Goal: Answer question/provide support: Answer question/provide support

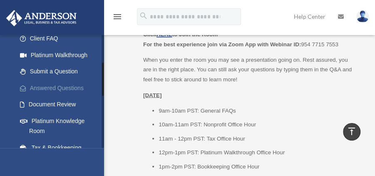
scroll to position [94, 0]
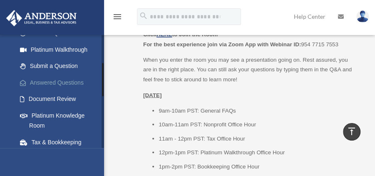
drag, startPoint x: 102, startPoint y: 51, endPoint x: 101, endPoint y: 79, distance: 28.3
click at [101, 79] on div "swcproperty@gmail.com Sign Out swcproperty@gmail.com Home Online Ordering Tax O…" at bounding box center [52, 91] width 104 height 113
click at [66, 79] on link "Answered Questions" at bounding box center [60, 82] width 97 height 17
click at [60, 96] on link "Document Review" at bounding box center [60, 99] width 97 height 17
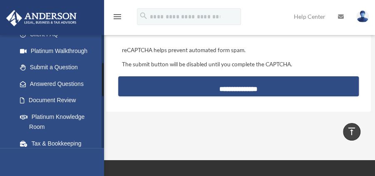
scroll to position [94, 0]
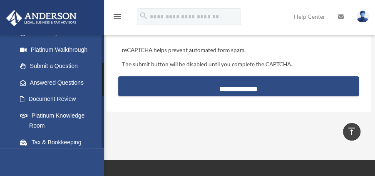
drag, startPoint x: 102, startPoint y: 58, endPoint x: 101, endPoint y: 87, distance: 28.3
click at [101, 87] on div at bounding box center [102, 91] width 2 height 113
click at [76, 82] on link "Answered Questions" at bounding box center [60, 82] width 97 height 17
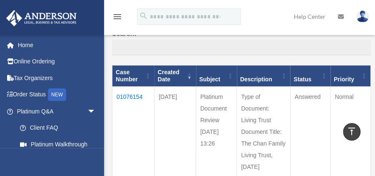
scroll to position [87, 0]
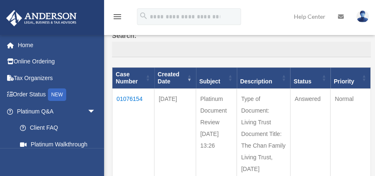
click at [134, 97] on td "01076154" at bounding box center [133, 174] width 42 height 172
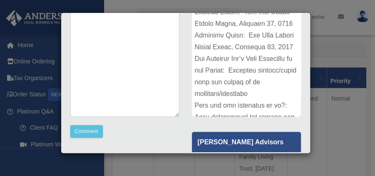
scroll to position [142, 0]
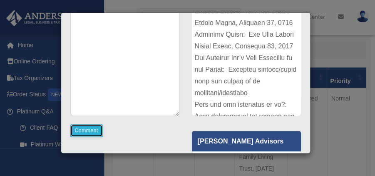
click at [93, 126] on button "Comment" at bounding box center [86, 130] width 33 height 12
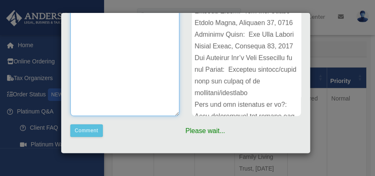
click at [118, 36] on textarea at bounding box center [124, 53] width 109 height 125
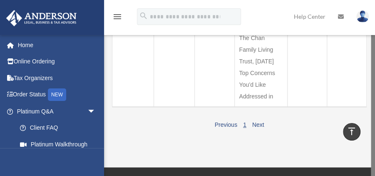
scroll to position [87, 0]
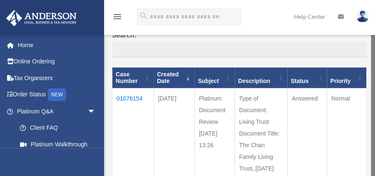
click at [134, 97] on td "01076154" at bounding box center [133, 174] width 42 height 172
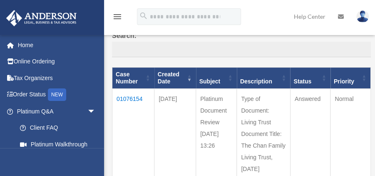
click at [127, 97] on td "01076154" at bounding box center [133, 174] width 42 height 172
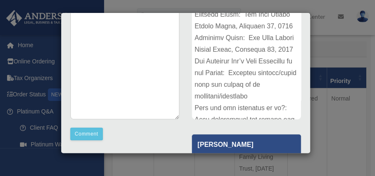
scroll to position [151, 0]
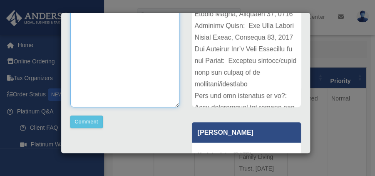
click at [134, 82] on textarea at bounding box center [124, 44] width 109 height 125
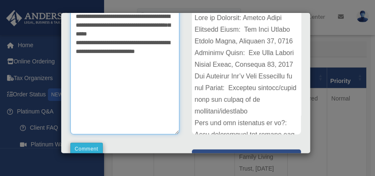
type textarea "**********"
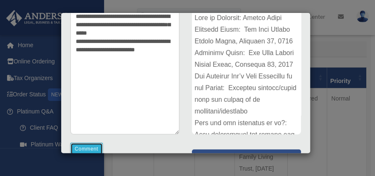
click at [84, 149] on button "Comment" at bounding box center [86, 148] width 33 height 12
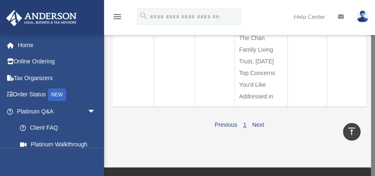
scroll to position [87, 0]
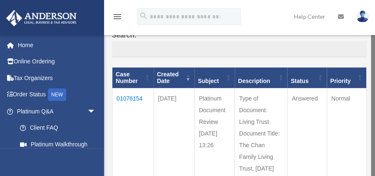
click at [127, 97] on td "01076154" at bounding box center [133, 174] width 42 height 172
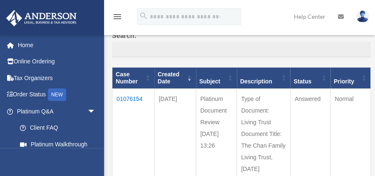
click at [134, 97] on td "01076154" at bounding box center [133, 174] width 42 height 172
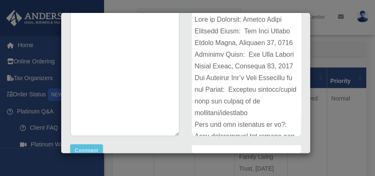
scroll to position [0, 0]
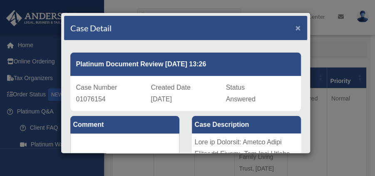
click at [295, 26] on span "×" at bounding box center [297, 28] width 5 height 10
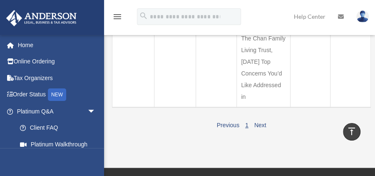
scroll to position [394, 0]
